Goal: Task Accomplishment & Management: Manage account settings

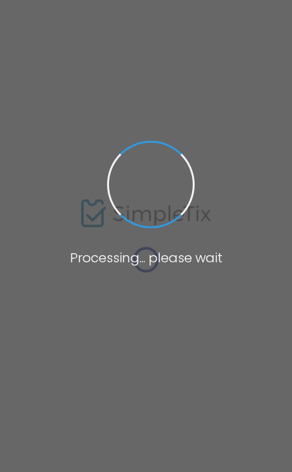
type input "[URL]"
radio input "true"
radio input "false"
radio input "true"
type input "[PERSON_NAME] Dance"
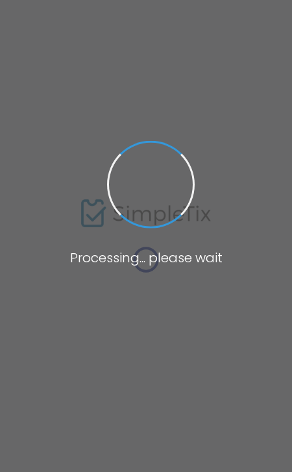
type input "9086878855"
type input "[DOMAIN_NAME][URL]"
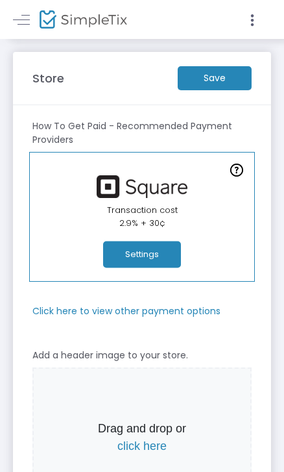
click at [229, 83] on m-button "Save" at bounding box center [215, 78] width 74 height 24
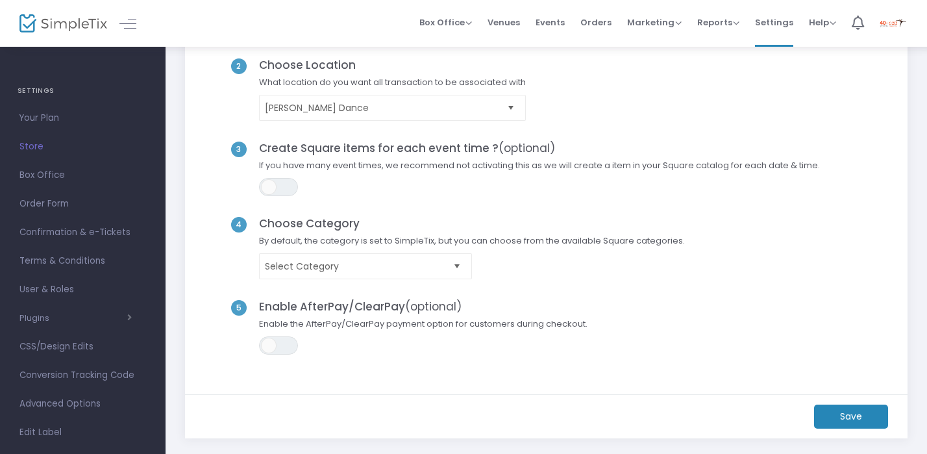
scroll to position [158, 0]
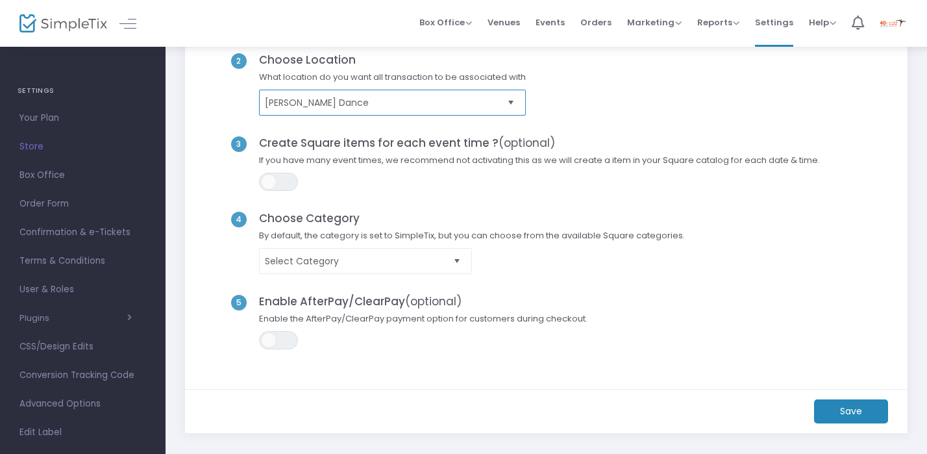
click at [454, 101] on span "[PERSON_NAME] Dance" at bounding box center [383, 102] width 237 height 13
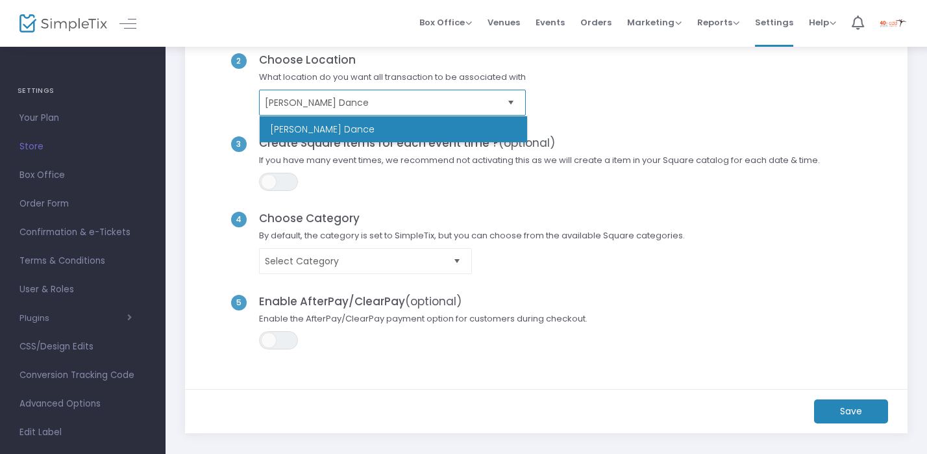
click at [454, 101] on span "[PERSON_NAME] Dance" at bounding box center [383, 102] width 237 height 13
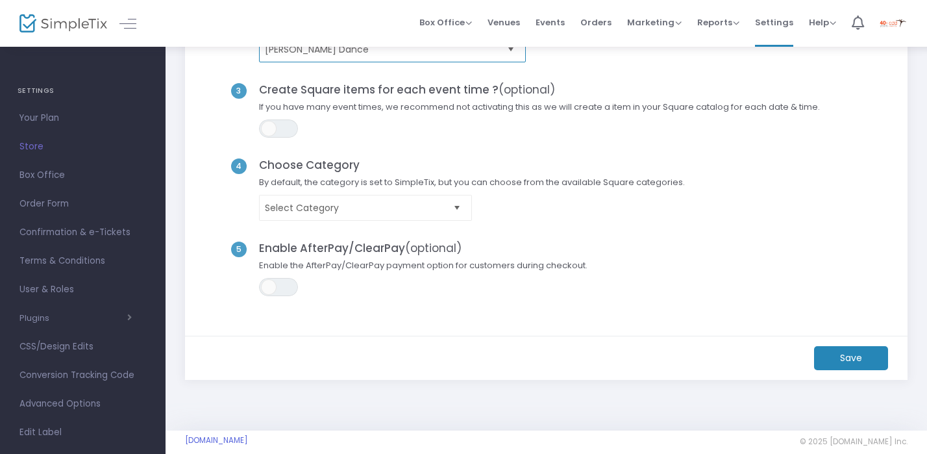
scroll to position [212, 0]
click at [463, 210] on span "Select" at bounding box center [457, 206] width 21 height 21
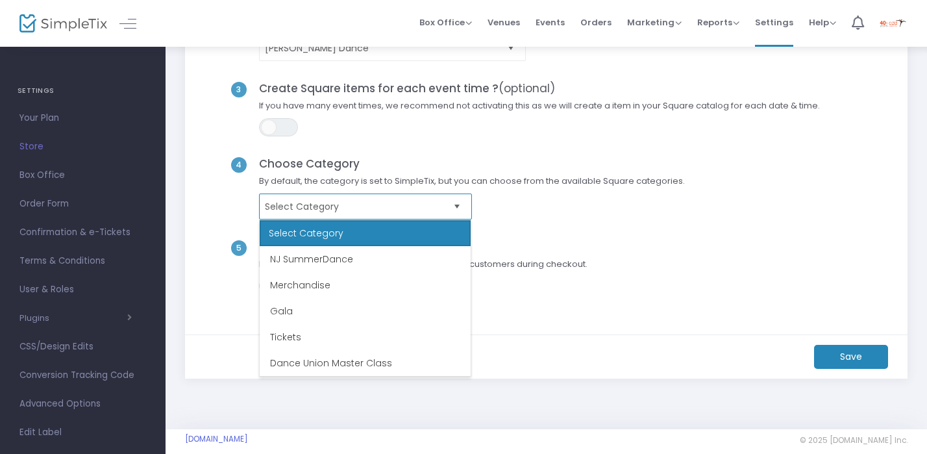
click at [458, 203] on span "Select" at bounding box center [457, 206] width 21 height 21
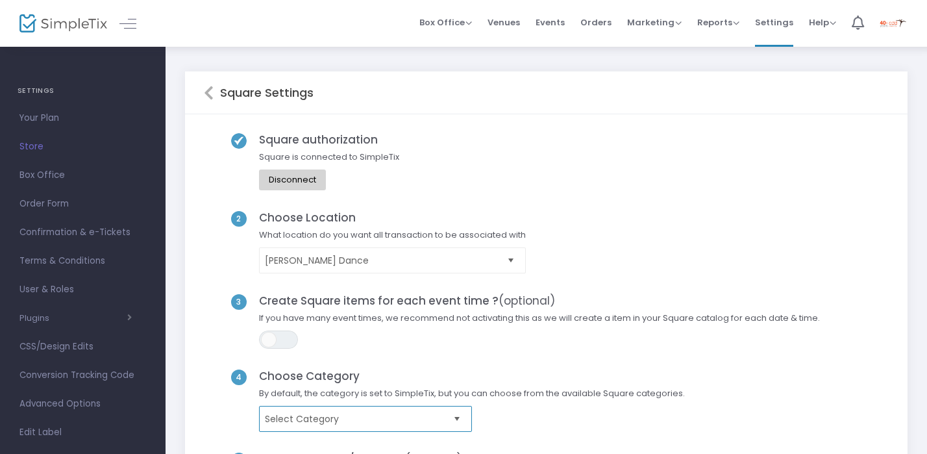
scroll to position [226, 0]
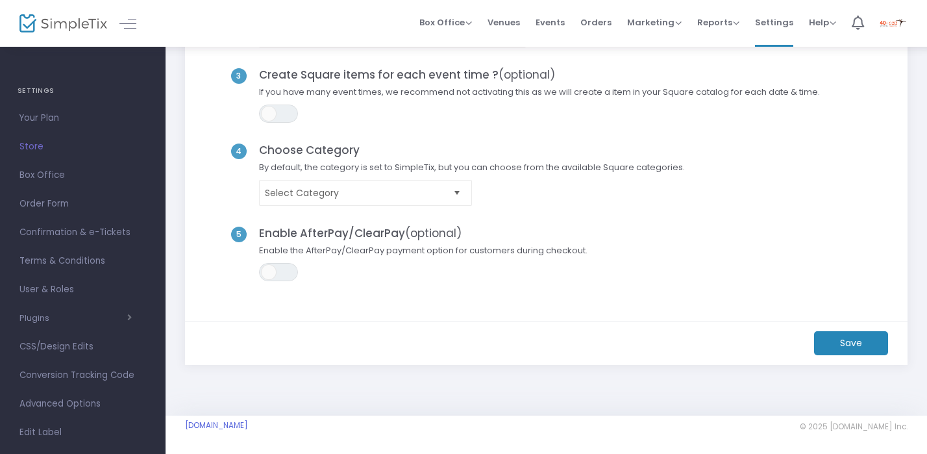
click at [855, 334] on m-button "Save" at bounding box center [851, 343] width 74 height 24
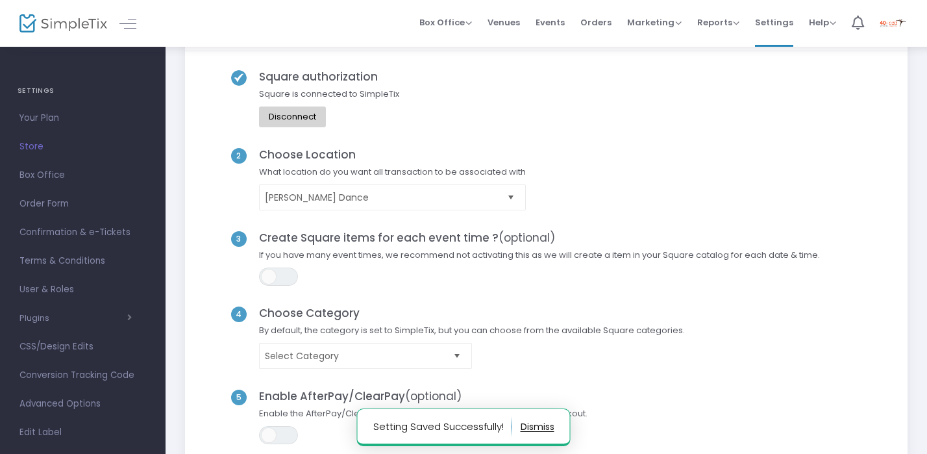
scroll to position [0, 0]
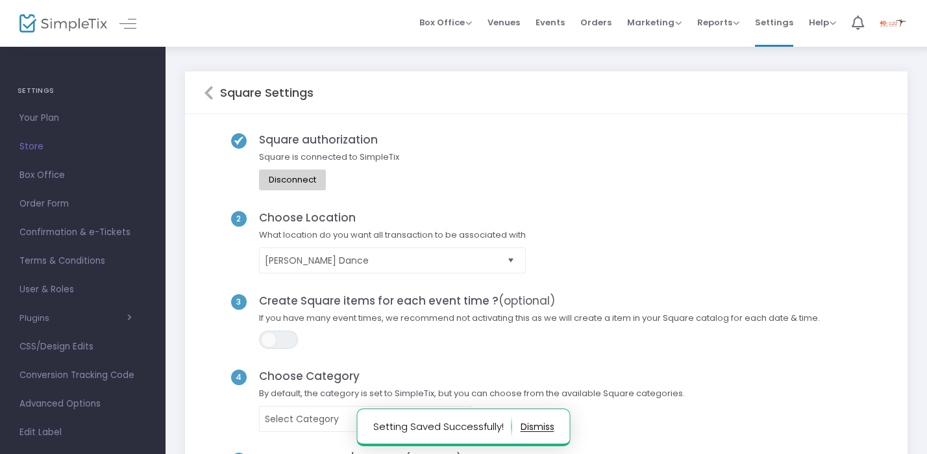
click at [214, 88] on h5 "Square Settings" at bounding box center [264, 93] width 100 height 14
click at [212, 92] on icon at bounding box center [209, 93] width 10 height 16
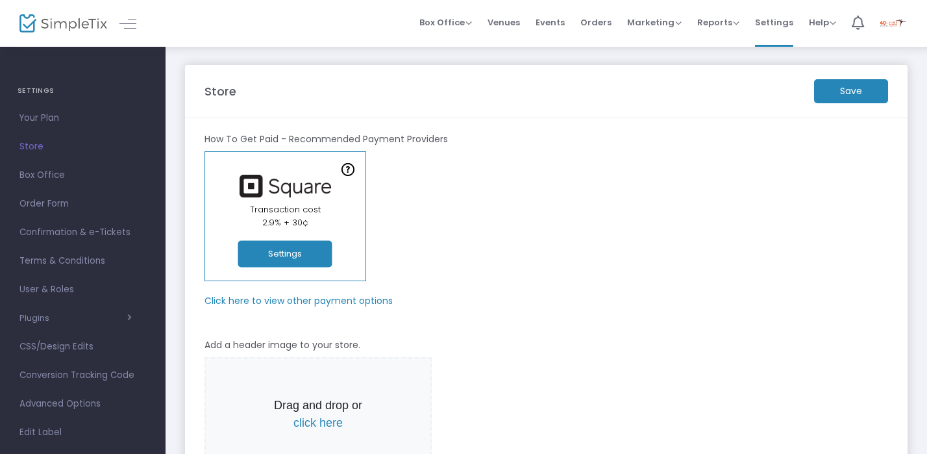
click at [844, 89] on m-button "Save" at bounding box center [851, 91] width 74 height 24
